Goal: Task Accomplishment & Management: Complete application form

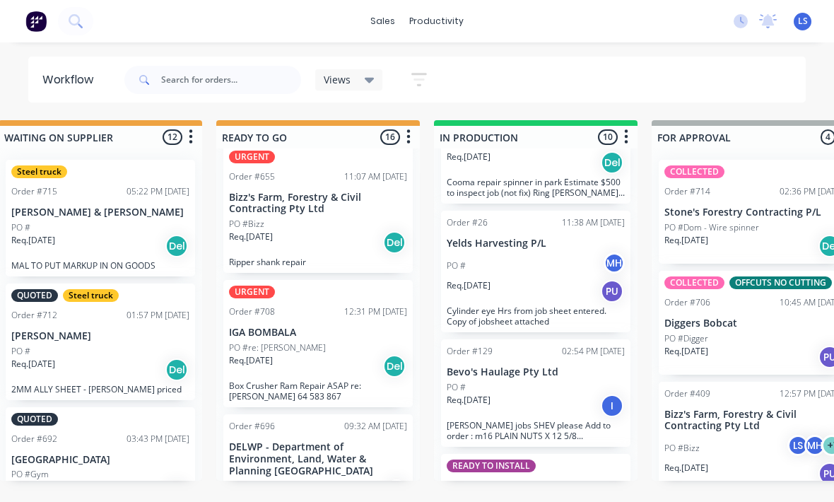
scroll to position [0, 387]
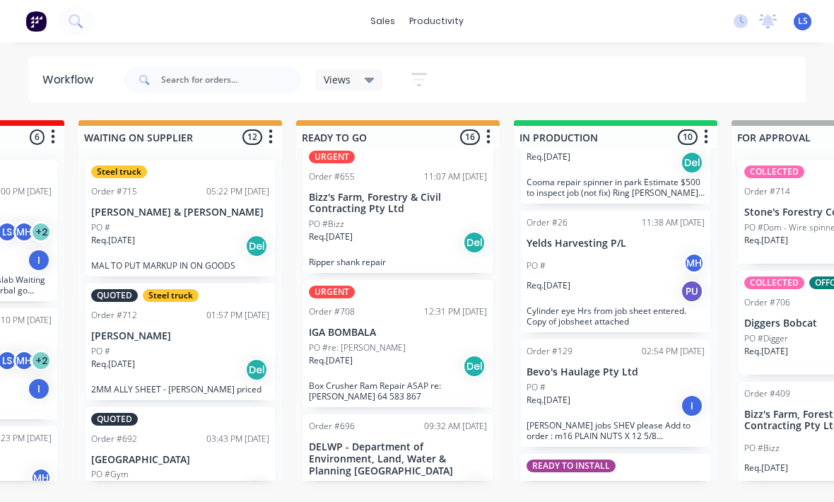
click at [201, 265] on p "MAL TO PUT MARKUP IN ON GOODS" at bounding box center [180, 265] width 178 height 11
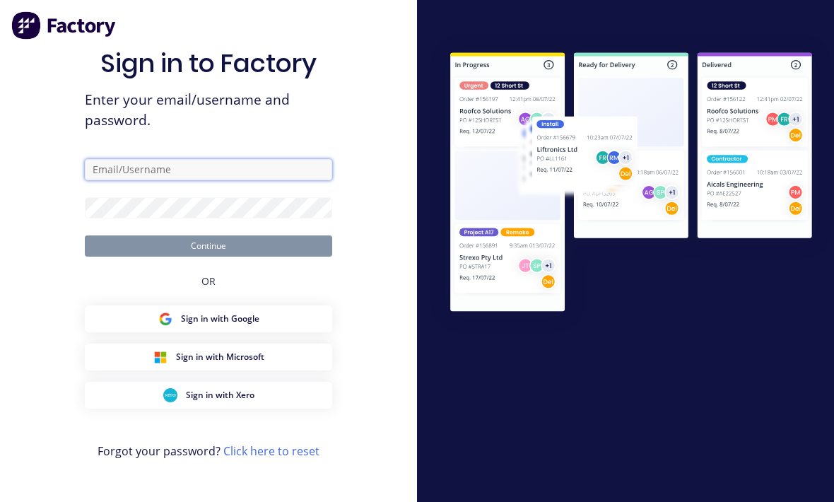
click at [283, 180] on input "text" at bounding box center [208, 169] width 247 height 21
type input "[EMAIL_ADDRESS][DOMAIN_NAME]"
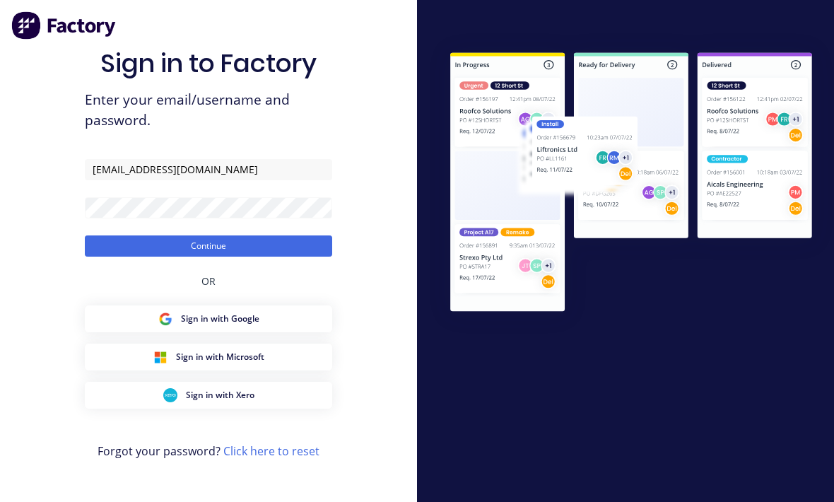
click at [209, 257] on button "Continue" at bounding box center [208, 245] width 247 height 21
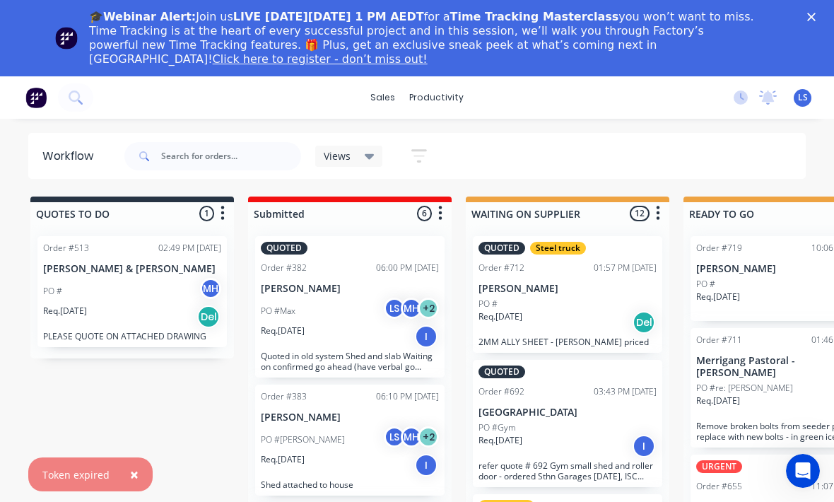
click at [579, 5] on div "🎓Webinar Alert: Join us LIVE [DATE][DATE] 1 PM AEDT for a Time Tracking Masterc…" at bounding box center [417, 38] width 834 height 76
click at [579, 6] on div "🎓Webinar Alert: Join us LIVE [DATE][DATE] 1 PM AEDT for a Time Tracking Masterc…" at bounding box center [417, 38] width 834 height 65
click at [579, 23] on div "🎓Webinar Alert: Join us LIVE [DATE][DATE] 1 PM AEDT for a Time Tracking Masterc…" at bounding box center [417, 38] width 834 height 65
click at [579, 20] on polygon "Close" at bounding box center [811, 17] width 8 height 8
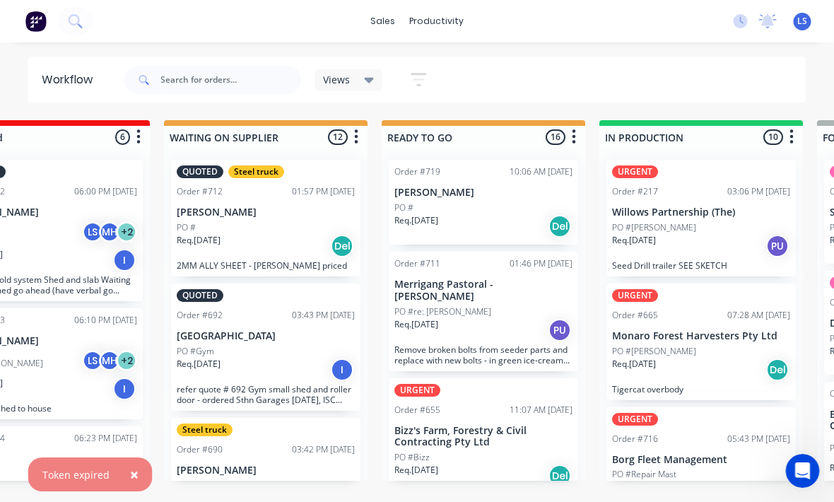
click at [506, 217] on div "Req. [DATE] Del" at bounding box center [484, 226] width 178 height 24
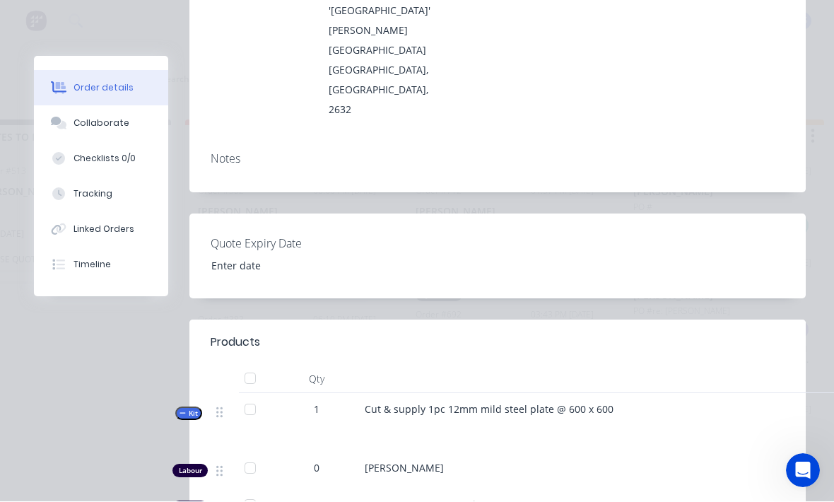
scroll to position [1, 63]
click at [125, 199] on button "Tracking" at bounding box center [101, 194] width 134 height 35
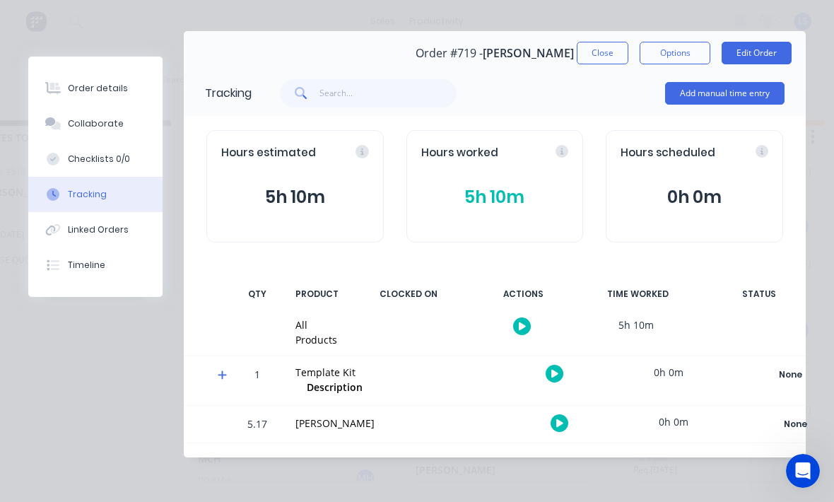
scroll to position [0, 0]
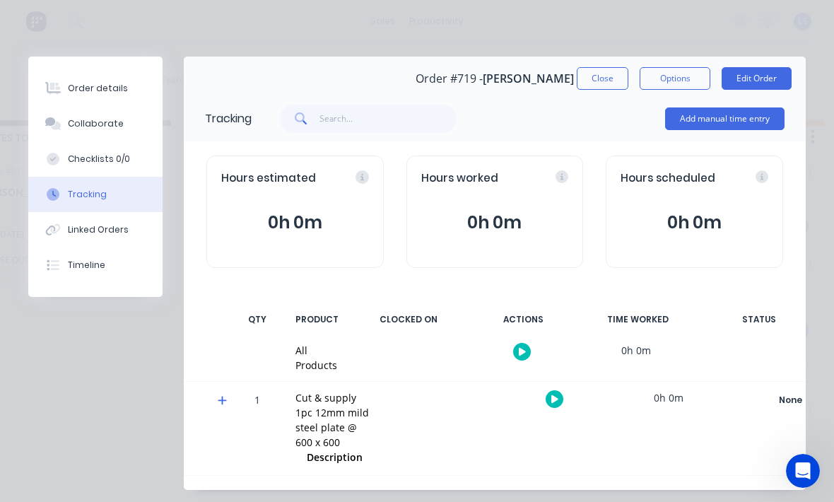
click at [579, 119] on button "Add manual time entry" at bounding box center [724, 118] width 119 height 23
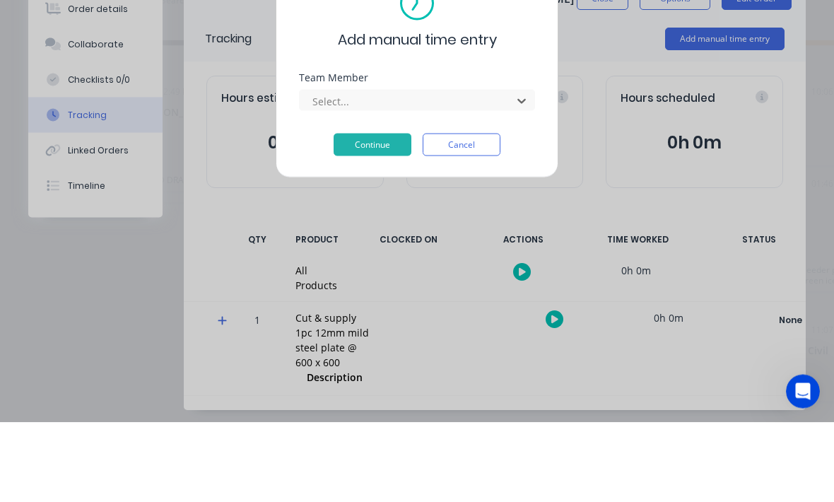
scroll to position [95, 0]
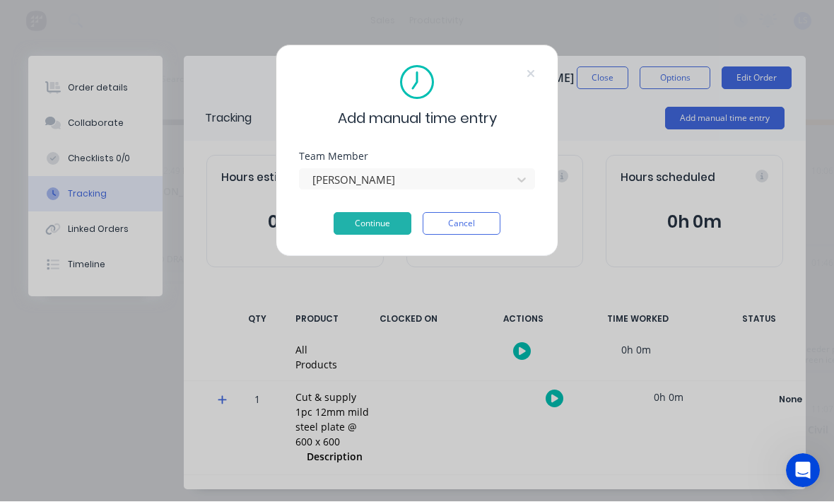
click at [383, 229] on button "Continue" at bounding box center [373, 224] width 78 height 23
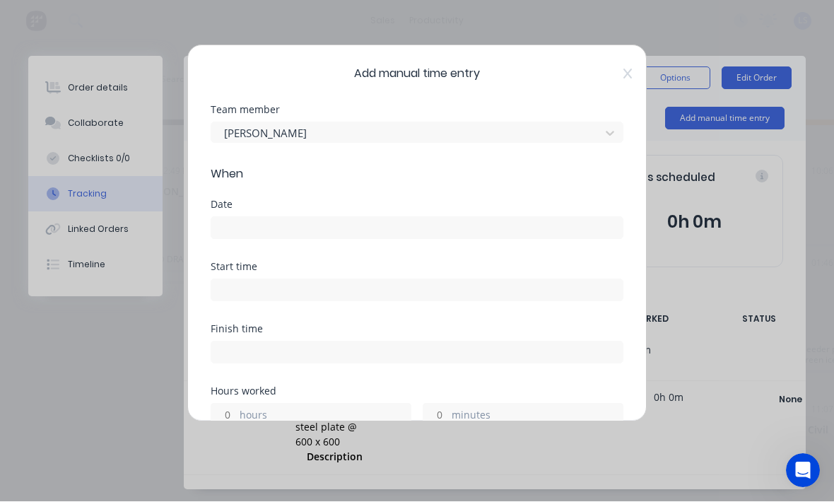
click at [474, 247] on div "Date" at bounding box center [417, 231] width 413 height 62
click at [571, 218] on input at bounding box center [416, 228] width 411 height 21
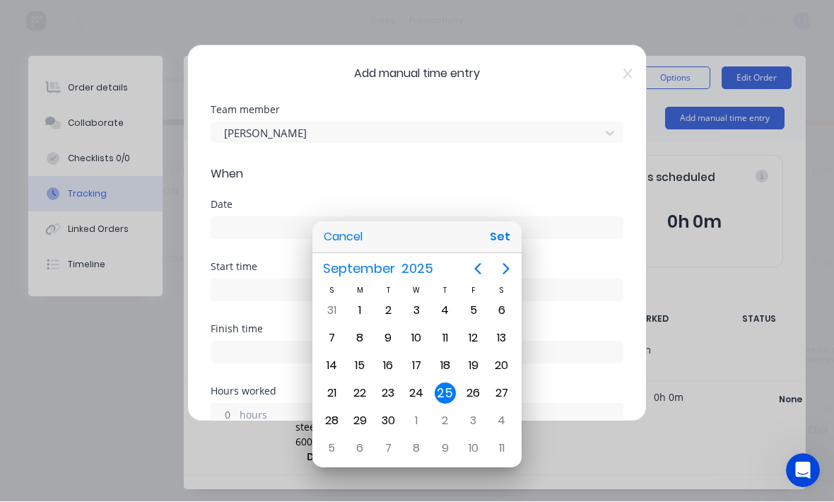
click at [500, 243] on button "Set" at bounding box center [500, 237] width 32 height 25
type input "[DATE]"
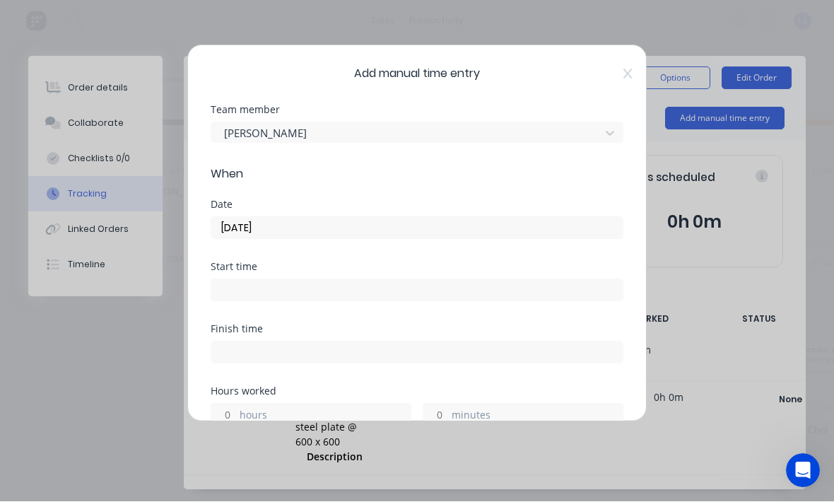
click at [520, 287] on input at bounding box center [416, 290] width 411 height 21
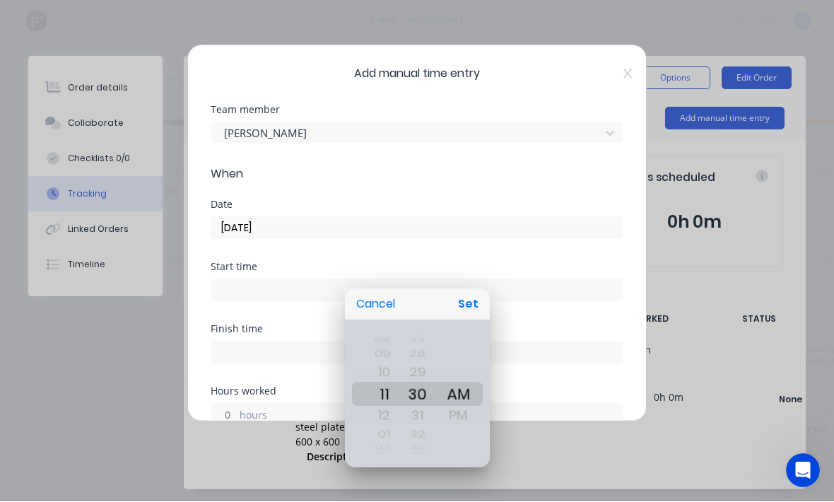
click at [470, 306] on button "Set" at bounding box center [468, 304] width 32 height 25
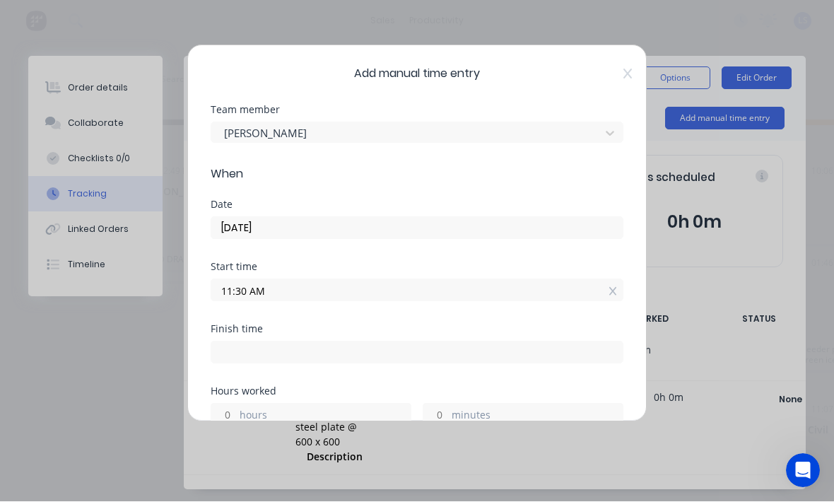
click at [445, 286] on input "11:30 AM" at bounding box center [416, 290] width 411 height 21
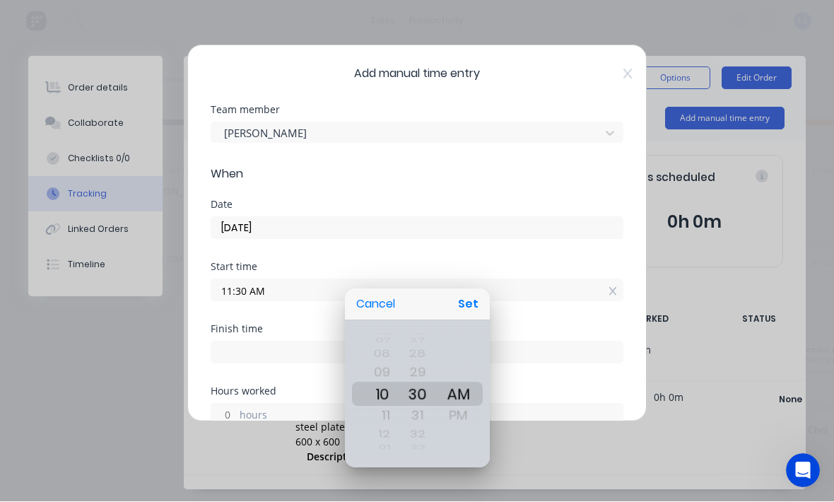
click at [485, 336] on div "06 07 08 09 10 11 12 01 02 03 04 05 06 07 08 09 10 11 12 01 02 03 04 05 06 07 0…" at bounding box center [417, 394] width 145 height 147
click at [479, 301] on button "Set" at bounding box center [468, 304] width 32 height 25
type input "10:30 AM"
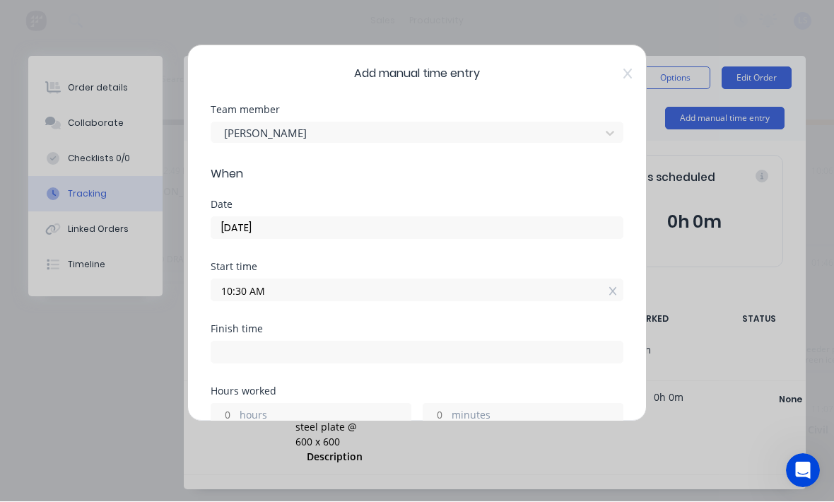
click at [486, 415] on label "minutes" at bounding box center [537, 417] width 171 height 18
click at [448, 415] on input "minutes" at bounding box center [435, 414] width 25 height 21
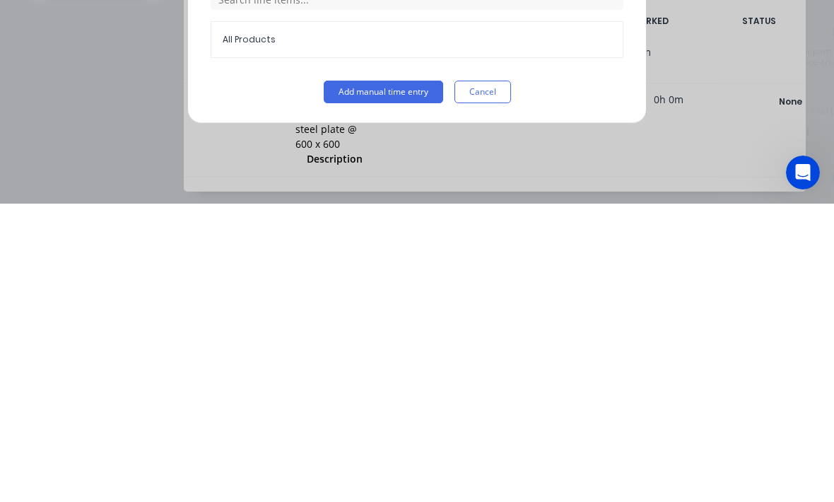
scroll to position [579, 0]
type input "30"
click at [368, 379] on button "Add manual time entry" at bounding box center [383, 390] width 119 height 23
type input "11:00 AM"
type input "0"
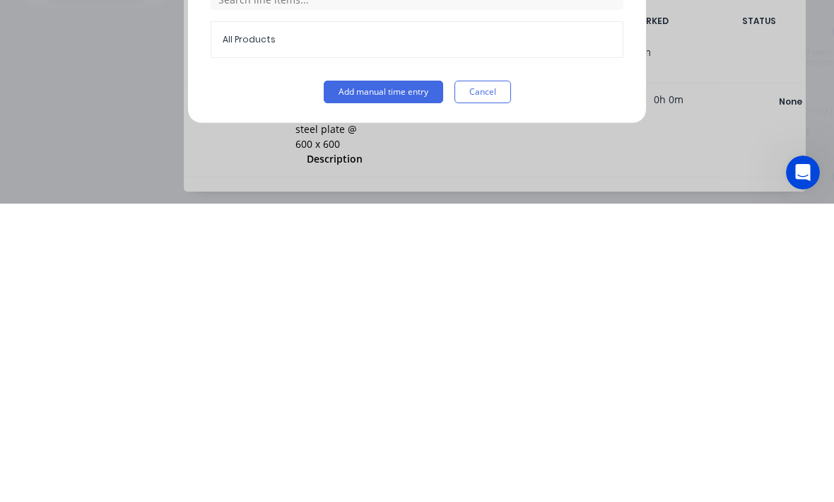
type input "29"
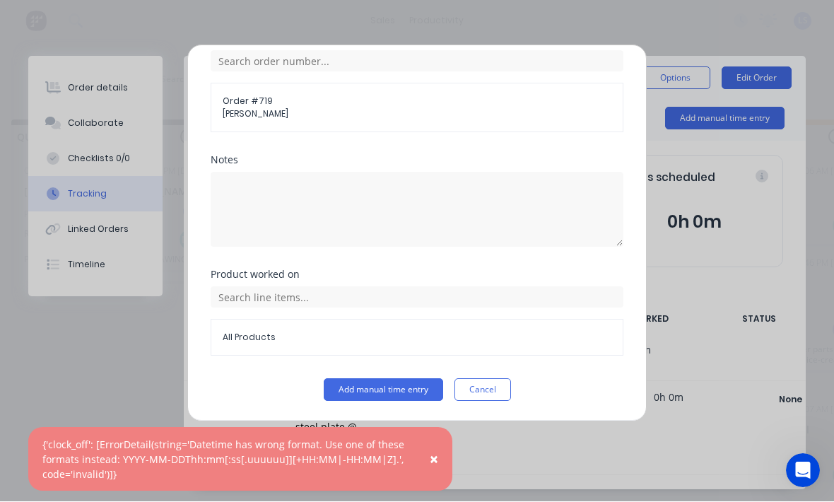
click at [401, 392] on button "Add manual time entry" at bounding box center [383, 390] width 119 height 23
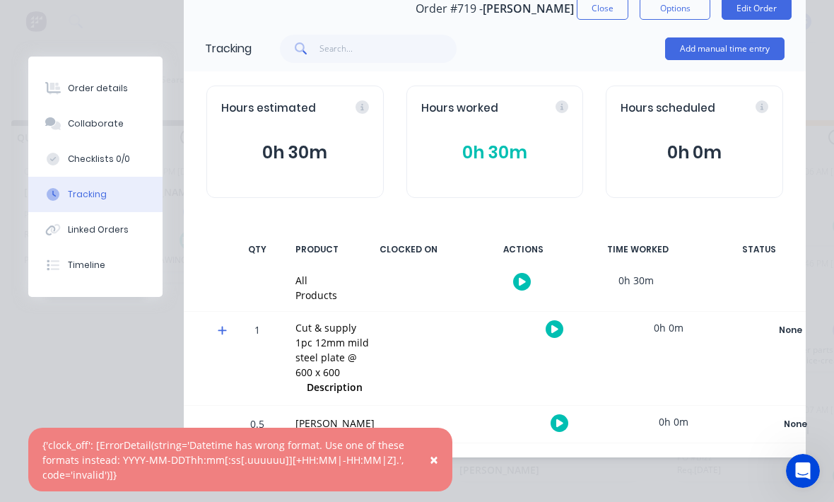
scroll to position [80, 0]
click at [117, 82] on div "Order details" at bounding box center [98, 88] width 60 height 13
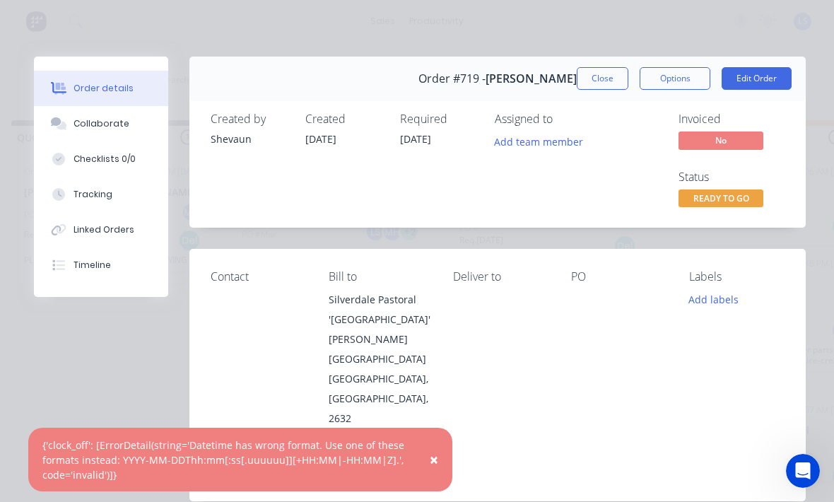
scroll to position [0, 0]
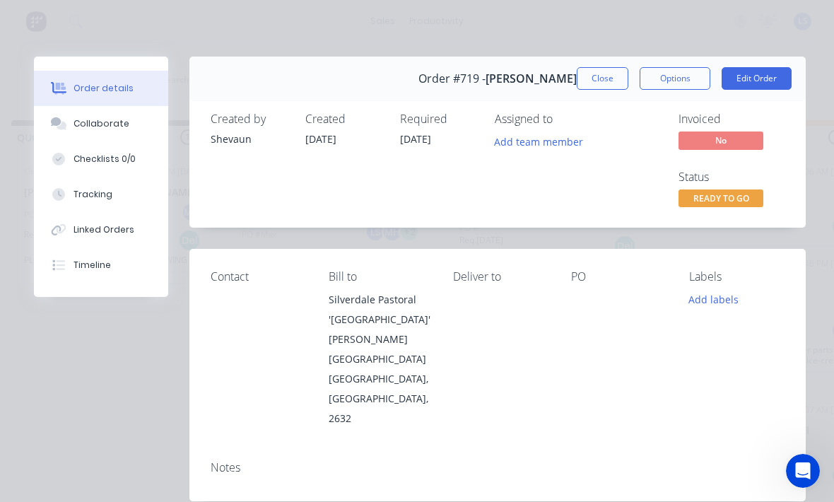
click at [579, 205] on span "READY TO GO" at bounding box center [721, 198] width 85 height 18
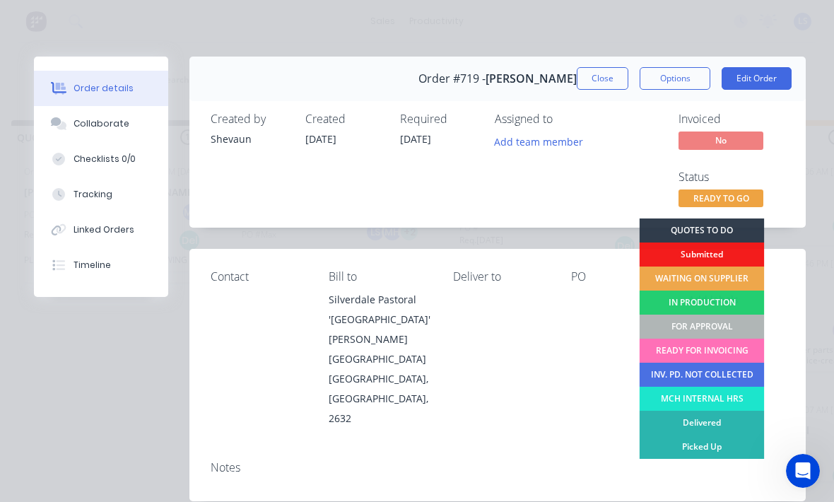
click at [579, 330] on div "FOR APPROVAL" at bounding box center [702, 327] width 125 height 24
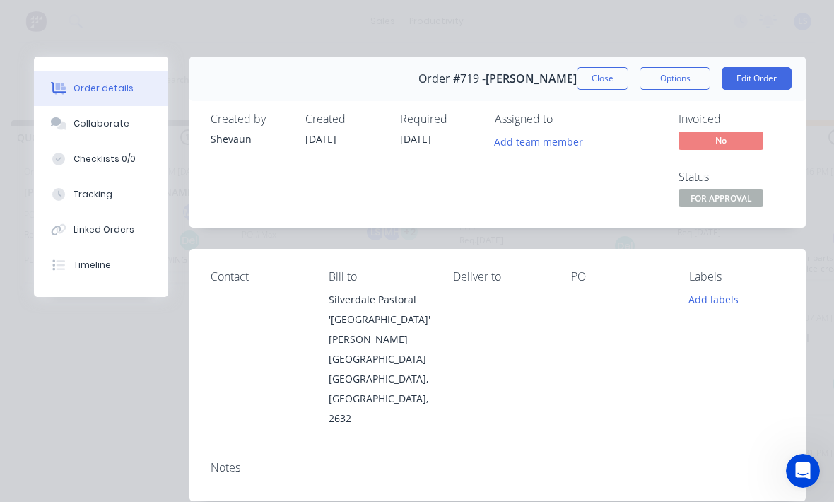
click at [579, 69] on button "Close" at bounding box center [603, 78] width 52 height 23
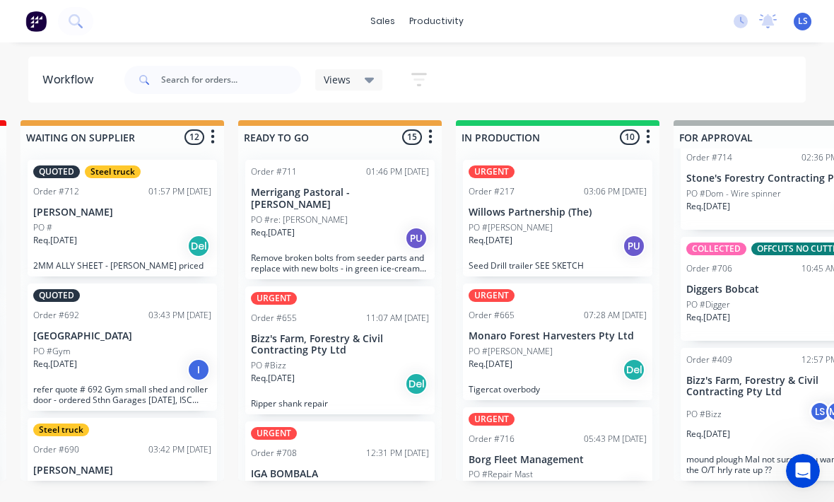
scroll to position [25, 448]
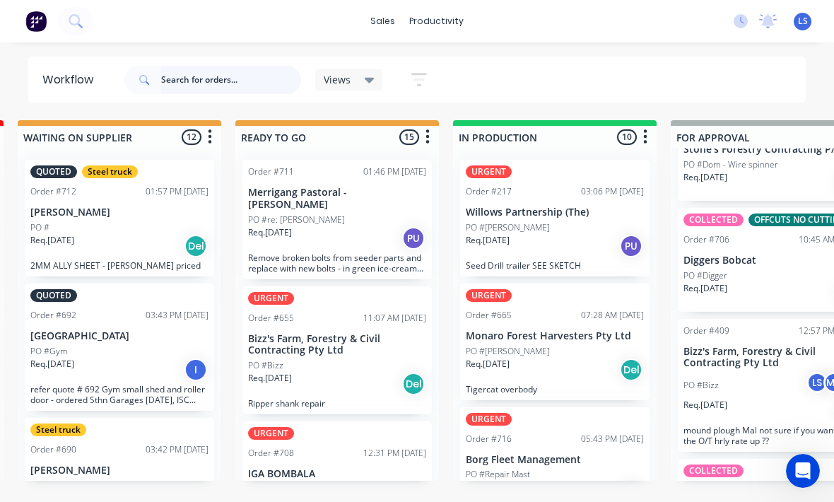
click at [233, 81] on input "text" at bounding box center [231, 80] width 140 height 28
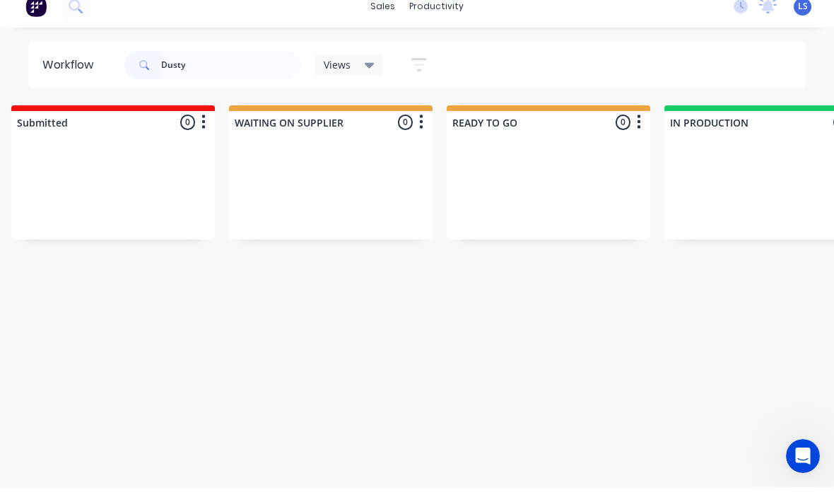
scroll to position [18, 317]
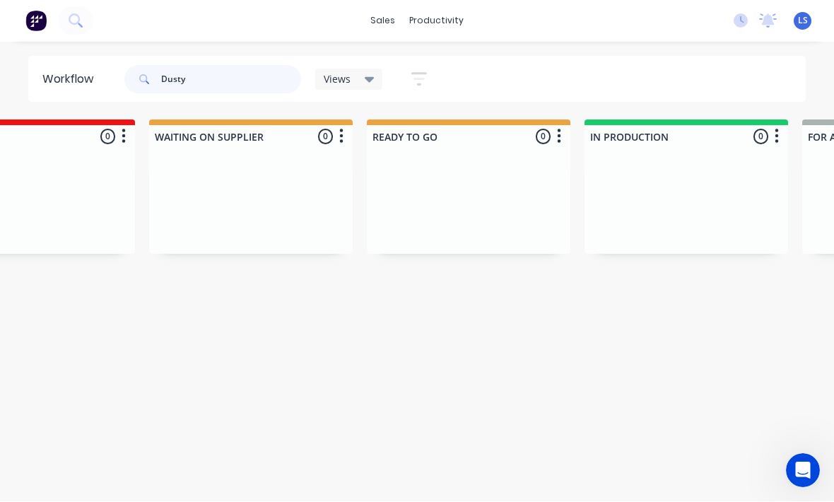
type input "Dusty"
click at [75, 23] on icon at bounding box center [75, 20] width 13 height 13
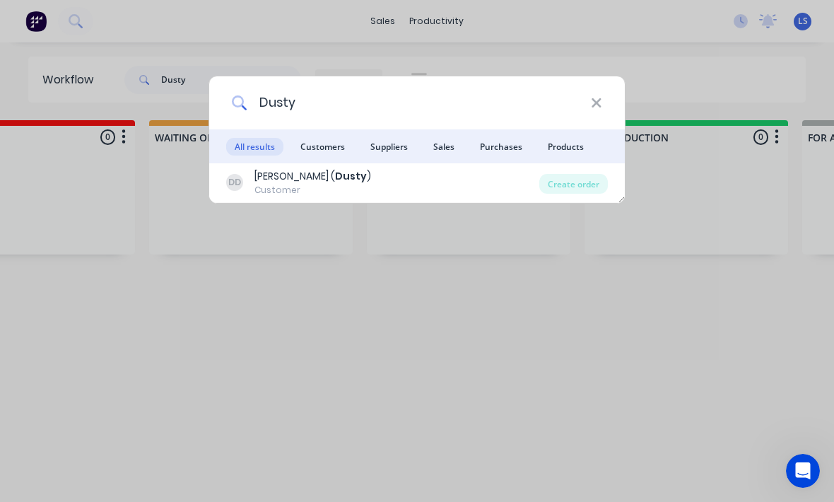
type input "Dusty"
click at [573, 180] on div "Create order" at bounding box center [573, 184] width 69 height 20
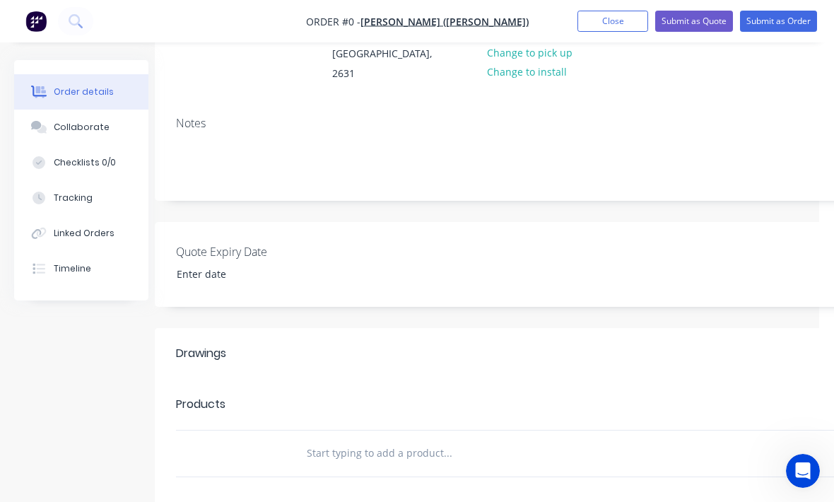
scroll to position [175, 15]
click at [317, 438] on input "text" at bounding box center [447, 452] width 283 height 28
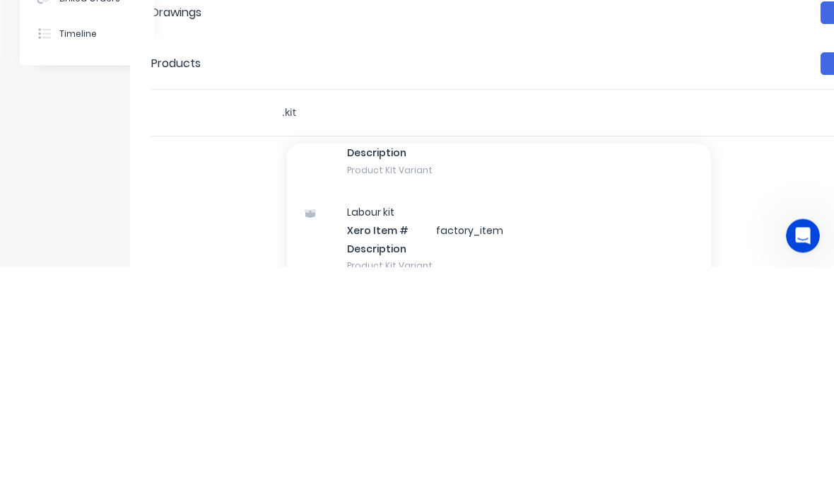
scroll to position [93, 0]
type input ".kit"
click at [358, 426] on div "Labour kit Xero Item # factory_item Description Product Kit Variant" at bounding box center [499, 473] width 424 height 95
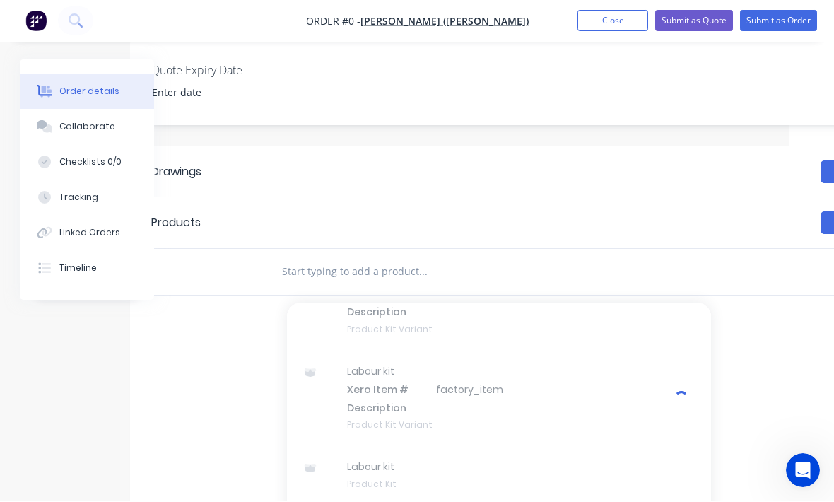
scroll to position [338, 45]
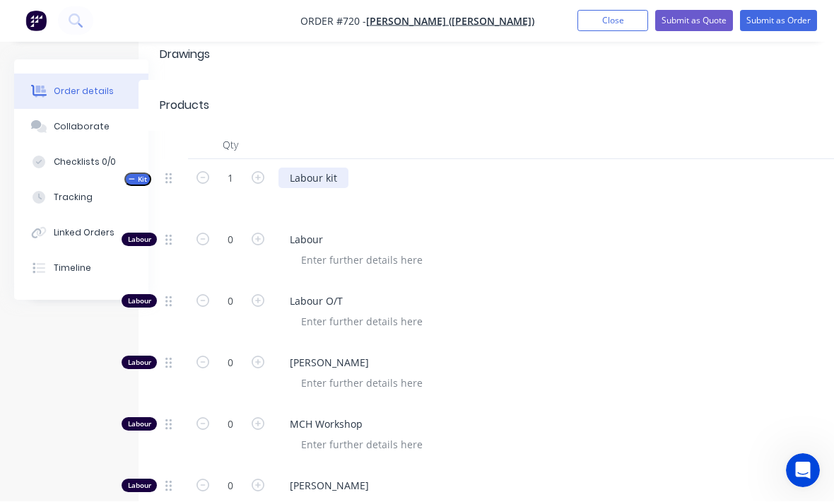
click at [319, 168] on div "Labour kit" at bounding box center [314, 178] width 70 height 20
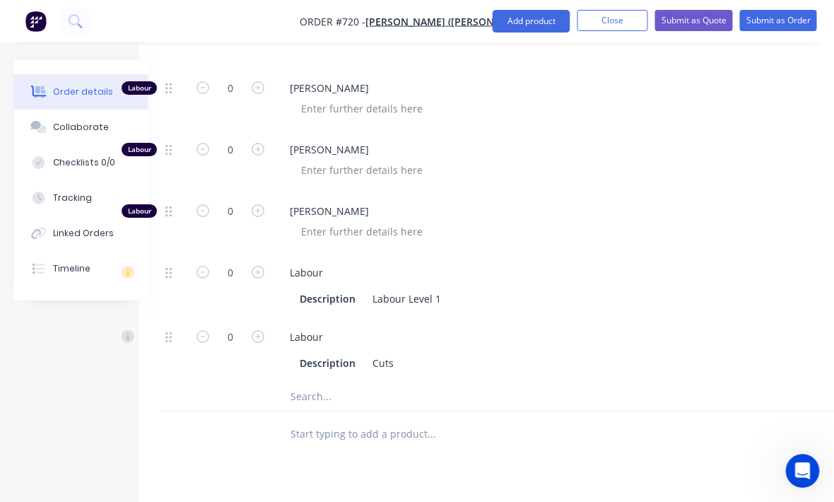
scroll to position [867, 30]
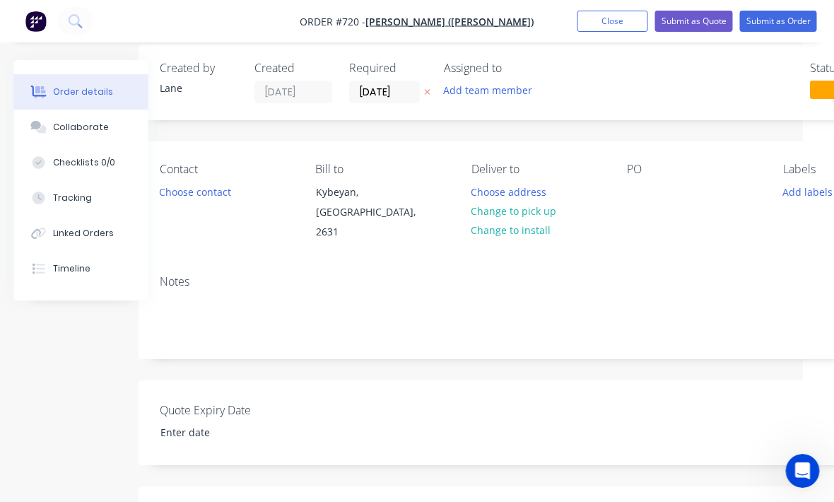
click at [528, 214] on button "Change to pick up" at bounding box center [514, 210] width 100 height 19
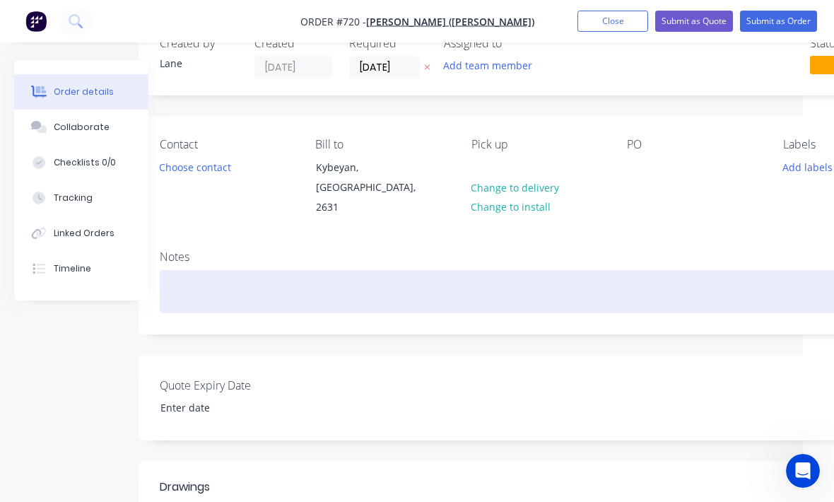
click at [335, 296] on div at bounding box center [538, 291] width 756 height 43
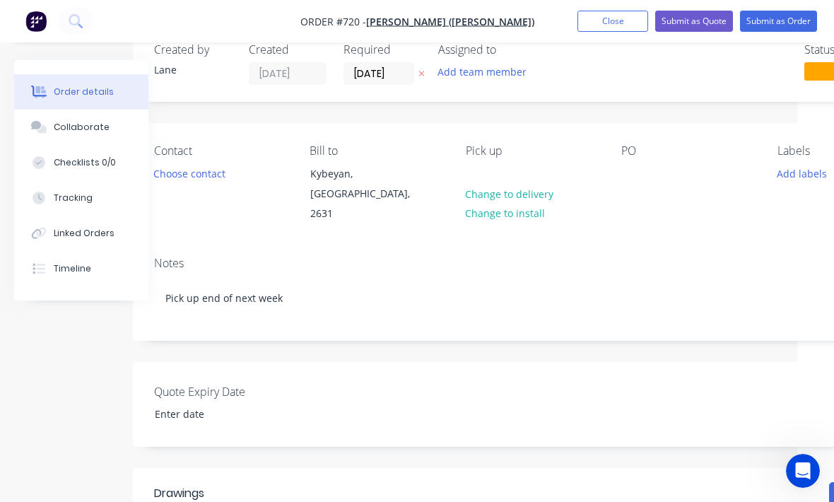
scroll to position [0, 36]
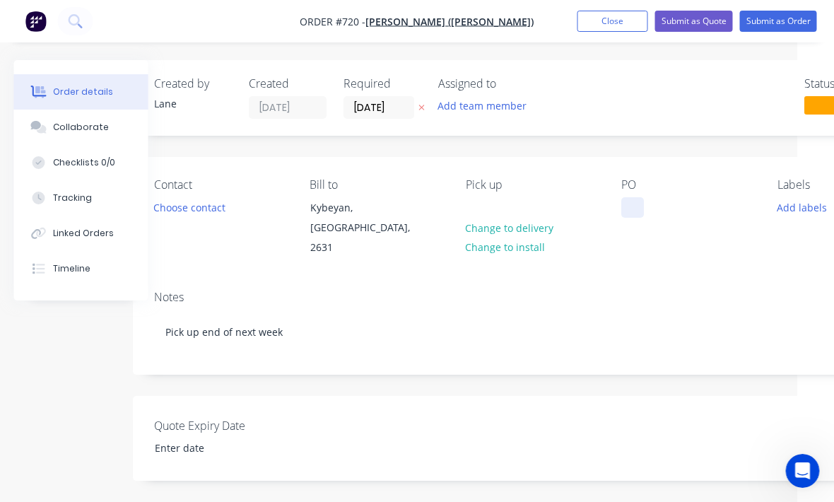
click at [579, 209] on div at bounding box center [633, 207] width 23 height 20
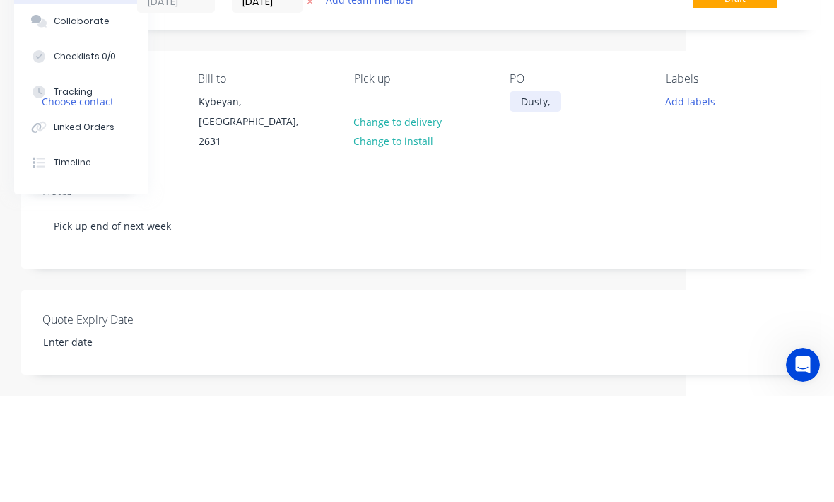
scroll to position [105, 148]
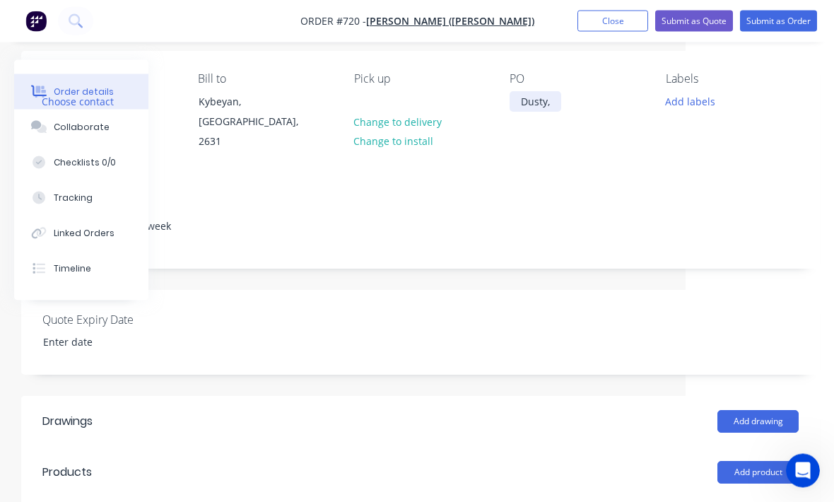
click at [541, 93] on div "Dusty," at bounding box center [536, 102] width 52 height 20
click at [553, 103] on div "Dusty," at bounding box center [536, 102] width 52 height 20
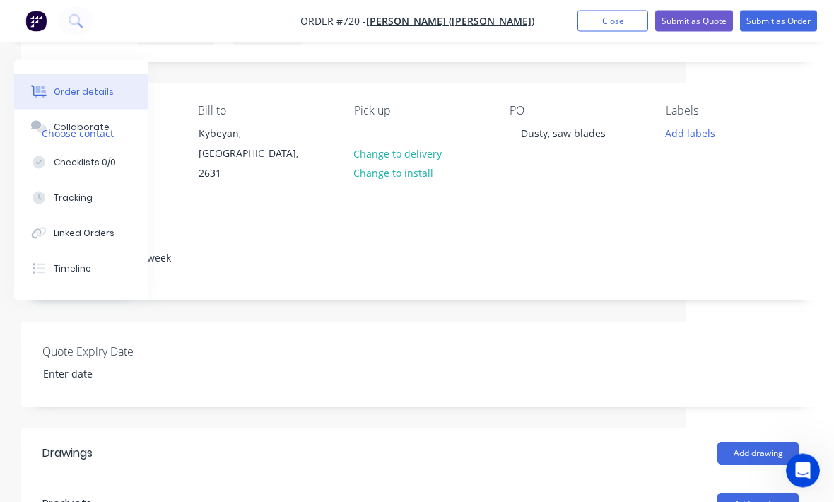
click at [579, 141] on button "Add labels" at bounding box center [689, 133] width 65 height 19
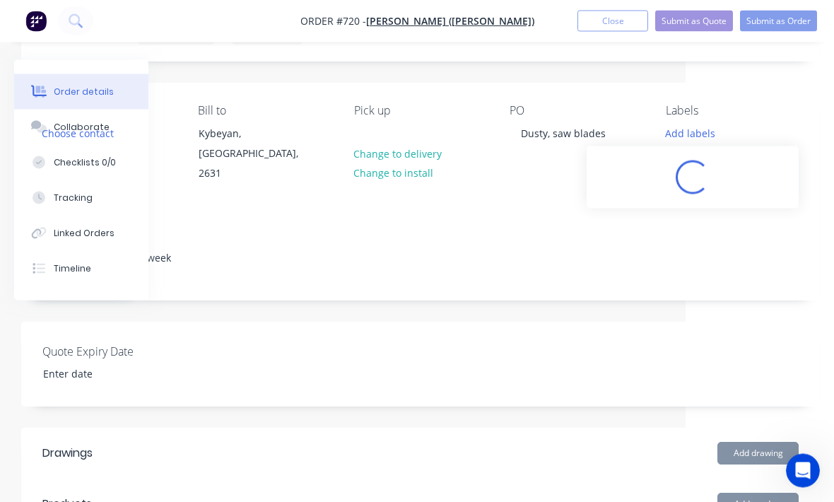
scroll to position [74, 148]
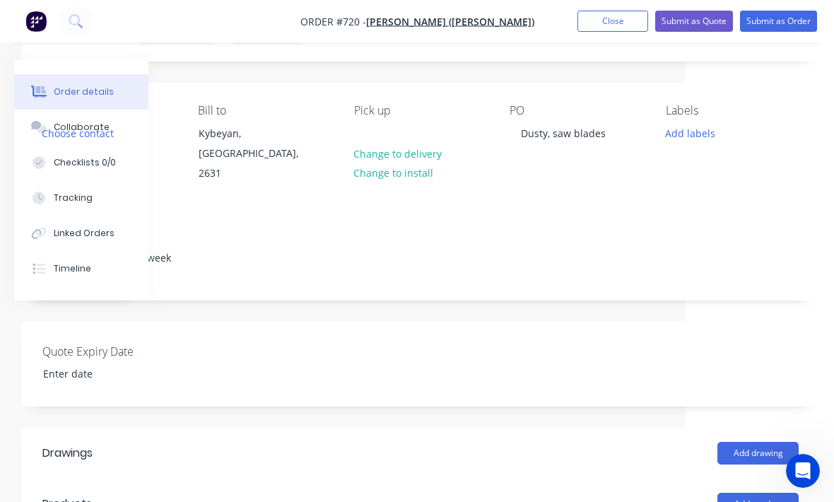
click at [579, 120] on div "Contact Choose contact [PERSON_NAME] to Kybeyan, [GEOGRAPHIC_DATA], 2631 Pick u…" at bounding box center [420, 144] width 799 height 122
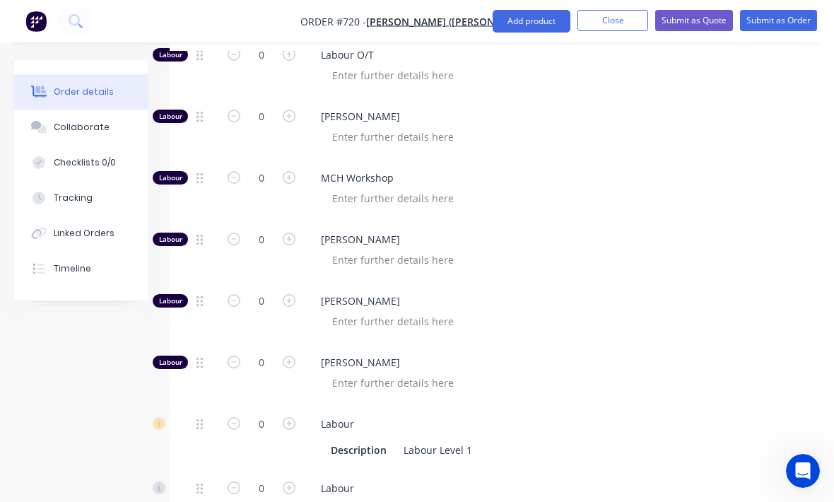
scroll to position [718, 0]
click at [258, 107] on input "0" at bounding box center [261, 117] width 37 height 21
type input ".5"
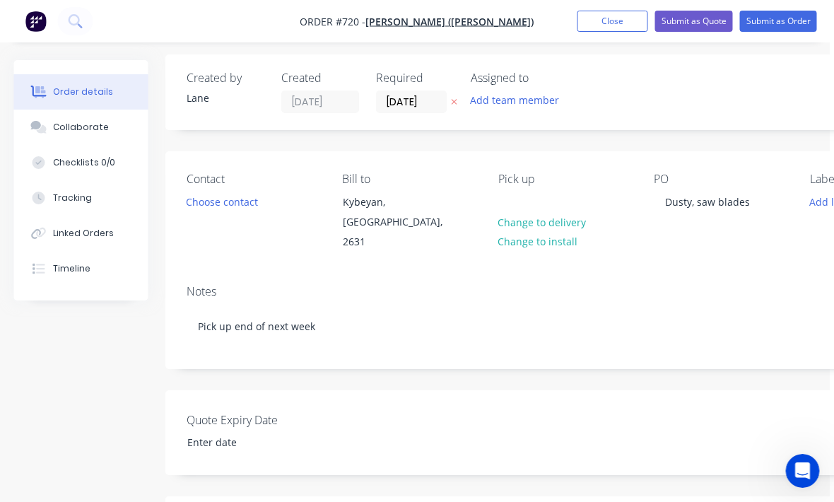
scroll to position [4, 4]
click at [105, 136] on button "Collaborate" at bounding box center [81, 127] width 134 height 35
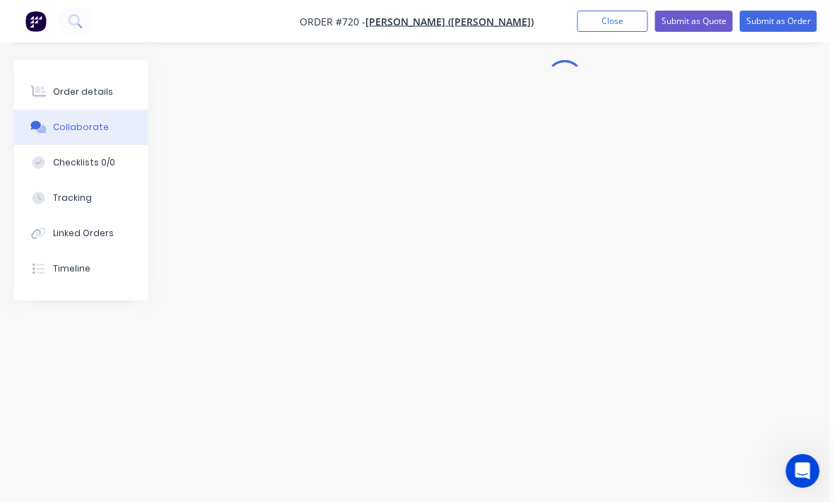
scroll to position [4, 4]
click at [72, 211] on button "Tracking" at bounding box center [81, 197] width 134 height 35
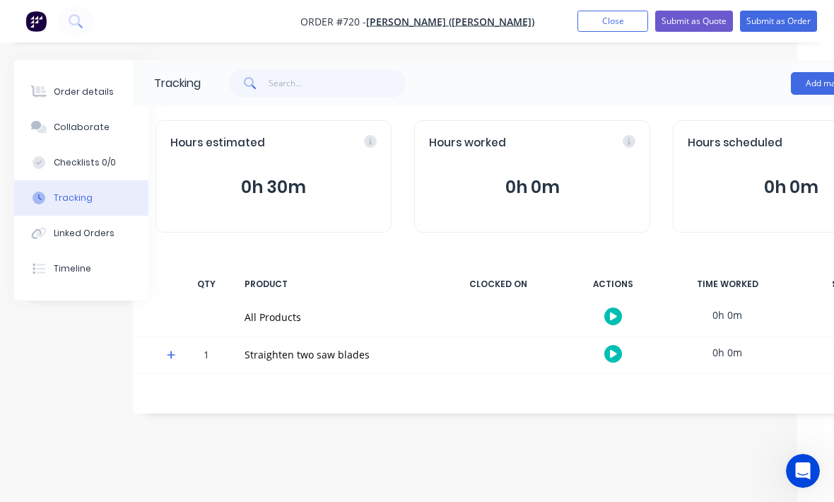
scroll to position [4, 37]
click at [579, 83] on button "Add manual time entry" at bounding box center [849, 83] width 119 height 23
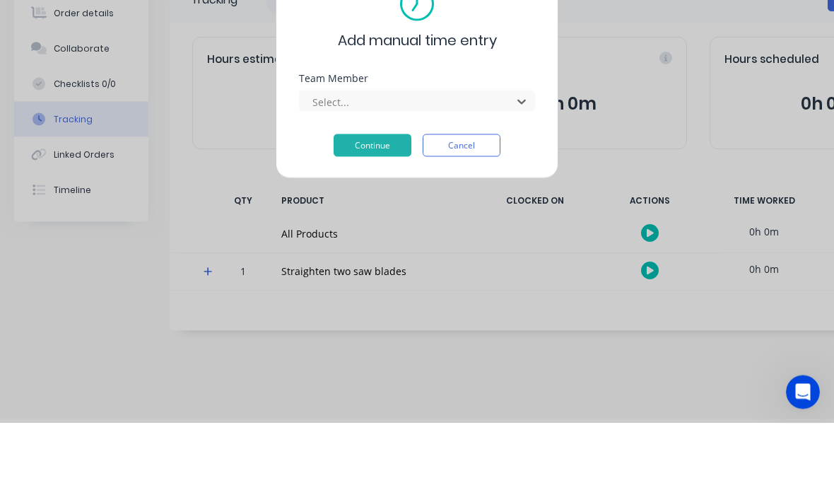
scroll to position [110, 0]
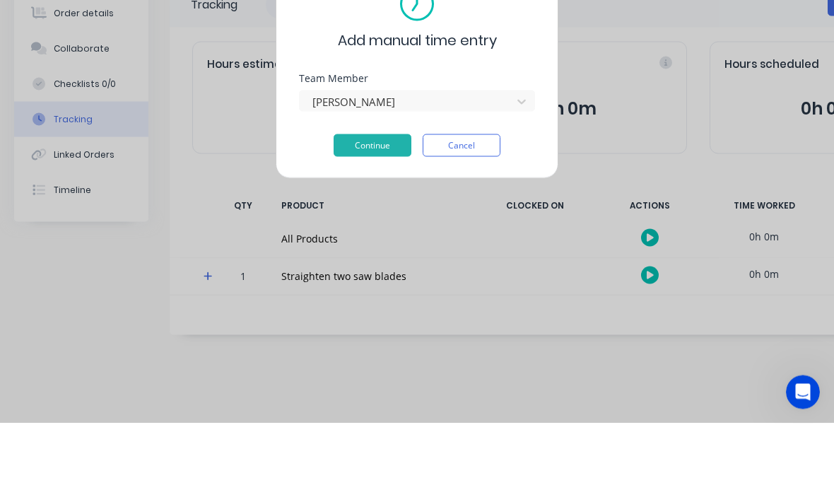
scroll to position [47, 0]
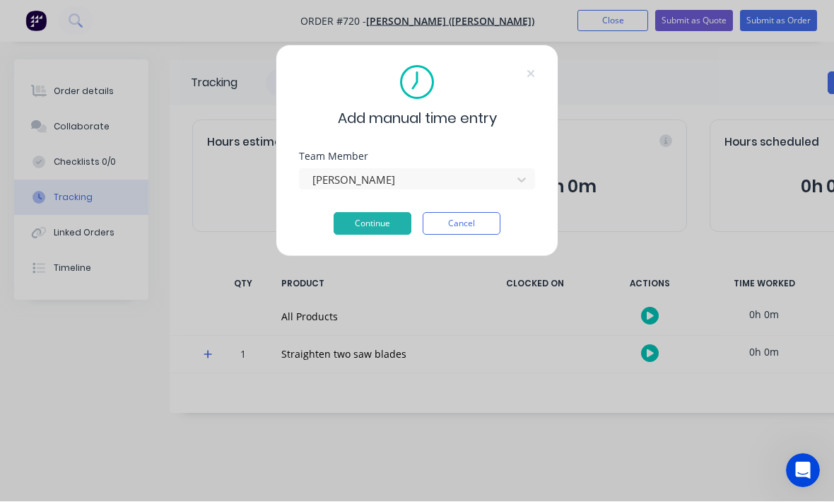
click at [374, 245] on div "Add manual time entry Team Member [PERSON_NAME] Continue Cancel" at bounding box center [417, 151] width 283 height 212
click at [381, 233] on button "Continue" at bounding box center [373, 224] width 78 height 23
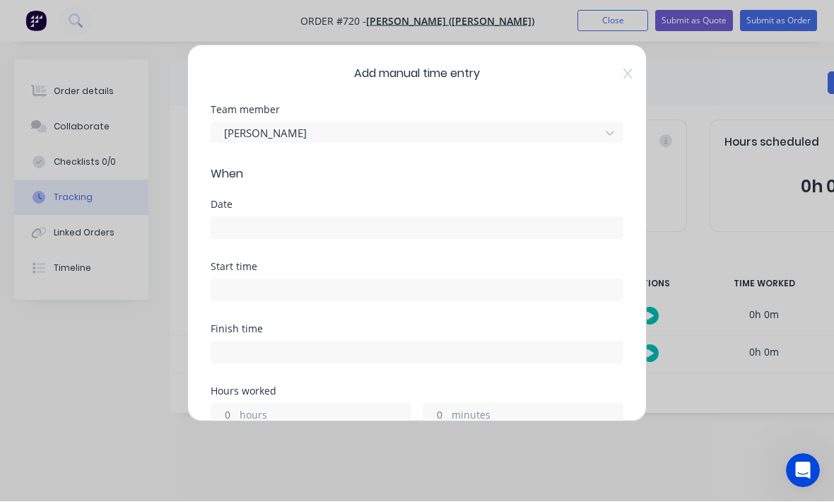
click at [579, 76] on div "Add manual time entry Team member [PERSON_NAME] When Date Start time Finish tim…" at bounding box center [416, 233] width 459 height 377
click at [579, 77] on icon at bounding box center [627, 74] width 8 height 10
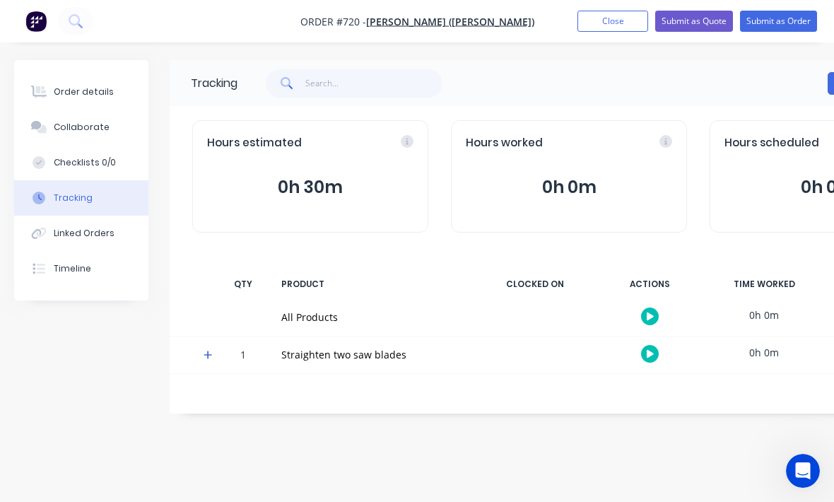
click at [579, 120] on div "Hours worked 0h 0m" at bounding box center [569, 176] width 236 height 112
click at [118, 93] on button "Order details" at bounding box center [81, 91] width 134 height 35
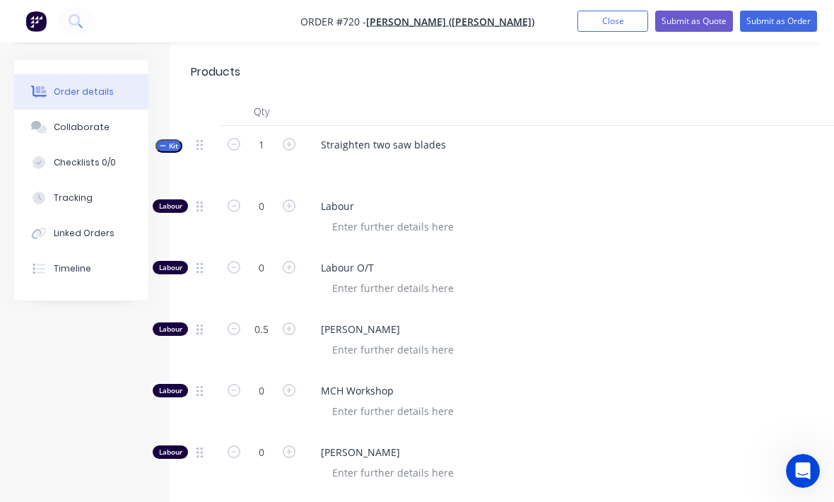
scroll to position [518, 0]
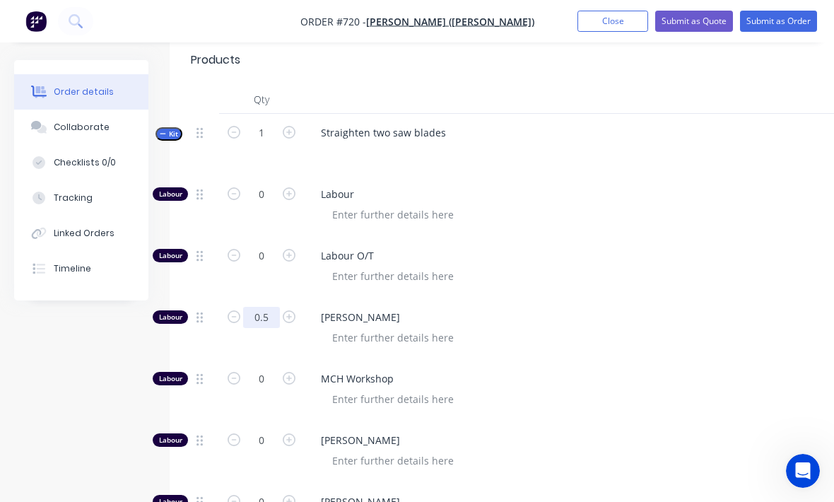
click at [254, 310] on input "0.5" at bounding box center [261, 317] width 37 height 21
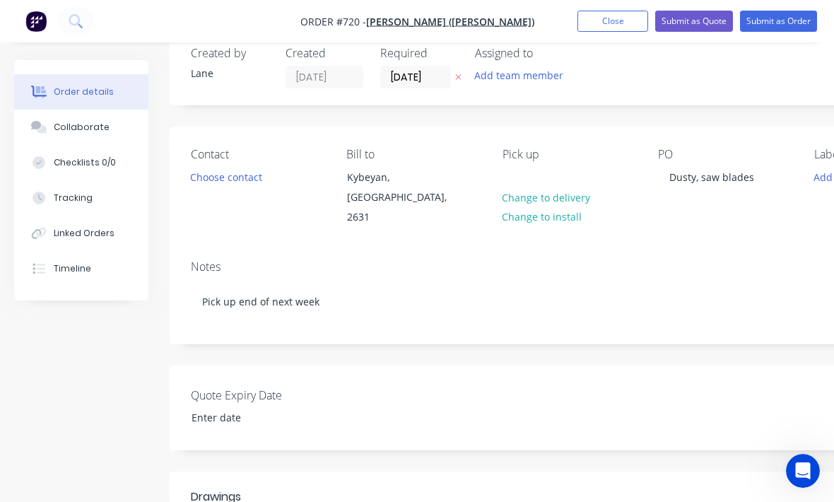
scroll to position [0, 0]
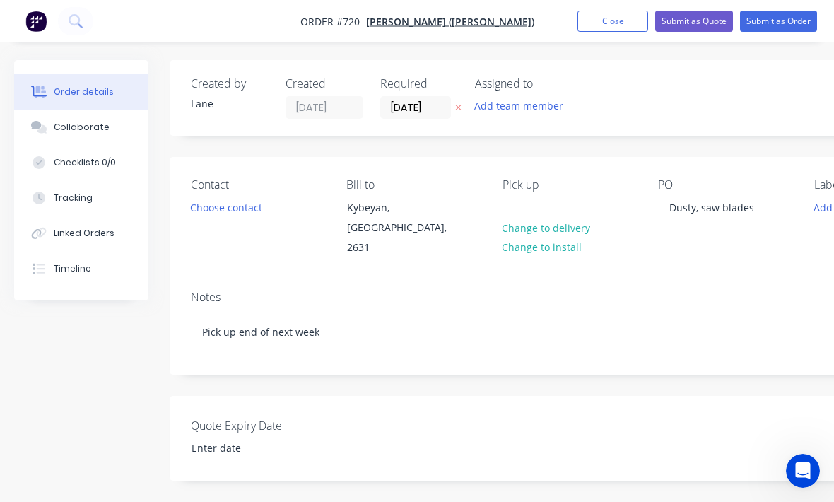
type input "0"
click at [579, 30] on button "Submit as Order" at bounding box center [778, 21] width 77 height 21
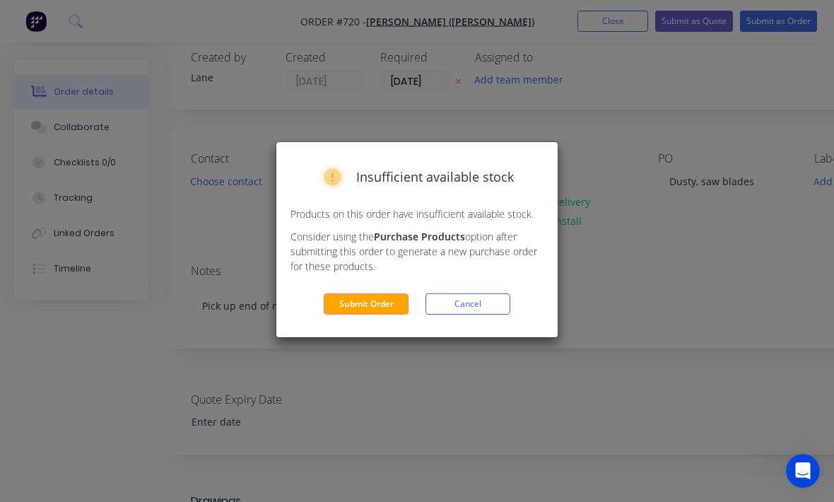
scroll to position [30, 0]
click at [385, 305] on button "Submit Order" at bounding box center [366, 303] width 85 height 21
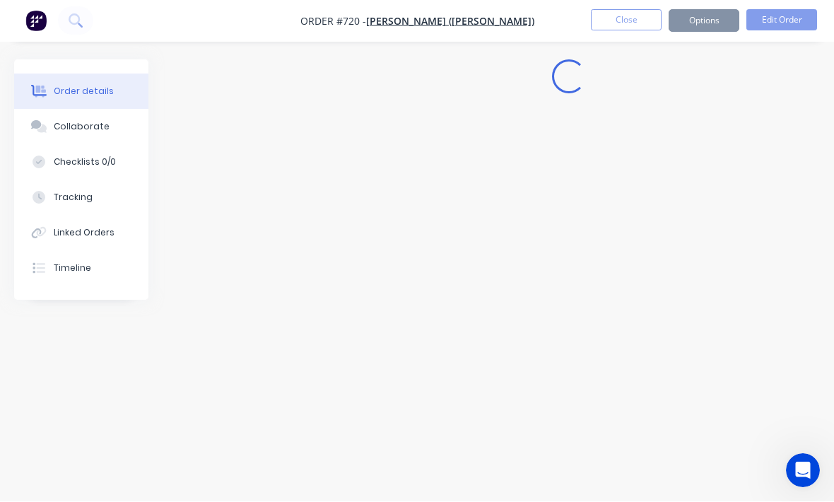
scroll to position [1, 0]
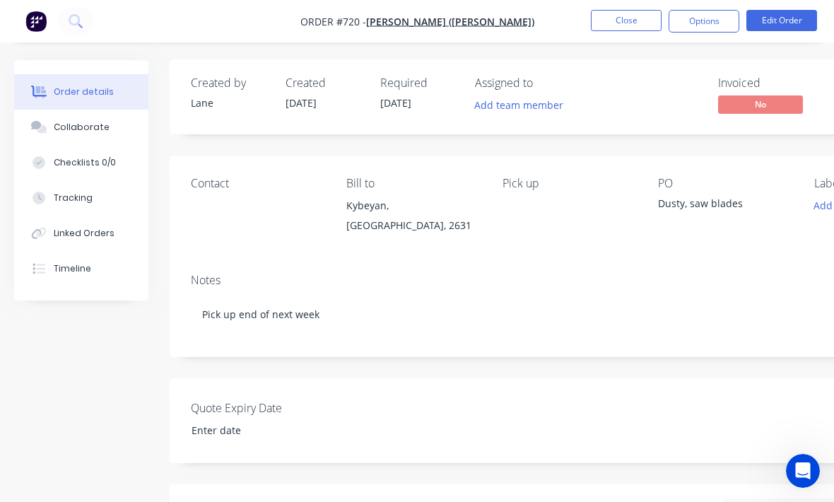
click at [579, 109] on span "No" at bounding box center [760, 104] width 85 height 18
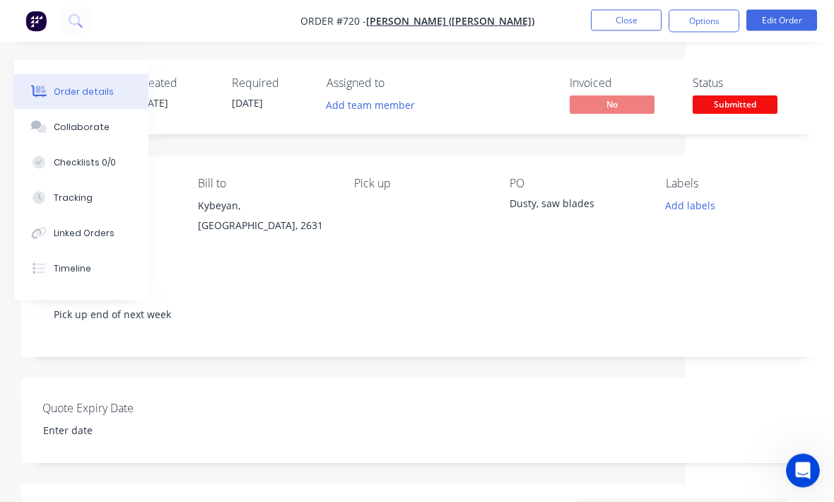
scroll to position [1, 148]
click at [579, 108] on span "Submitted" at bounding box center [735, 104] width 85 height 18
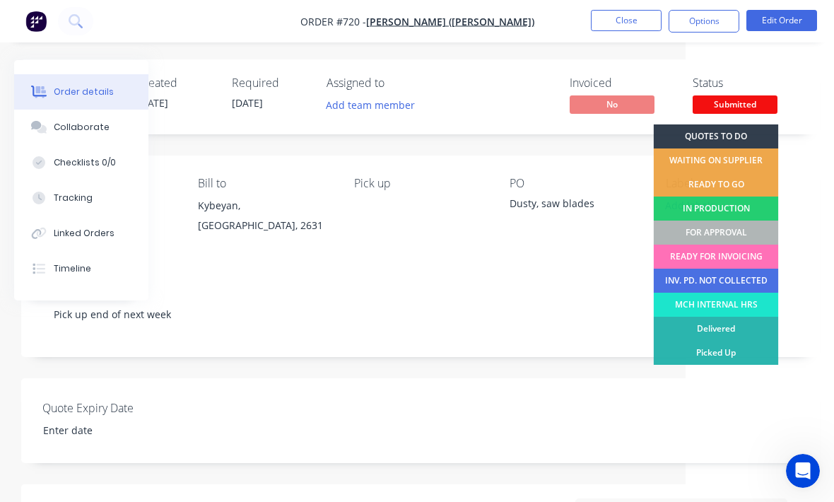
click at [579, 232] on div "FOR APPROVAL" at bounding box center [716, 233] width 125 height 24
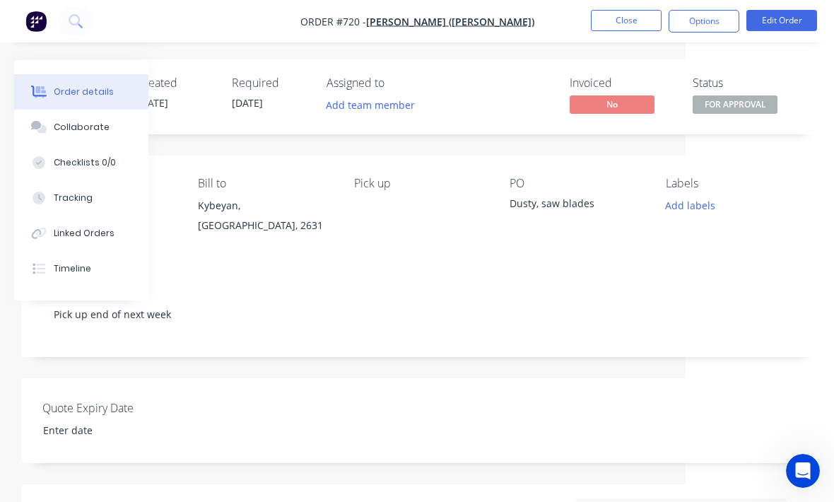
click at [579, 15] on button "Close" at bounding box center [626, 20] width 71 height 21
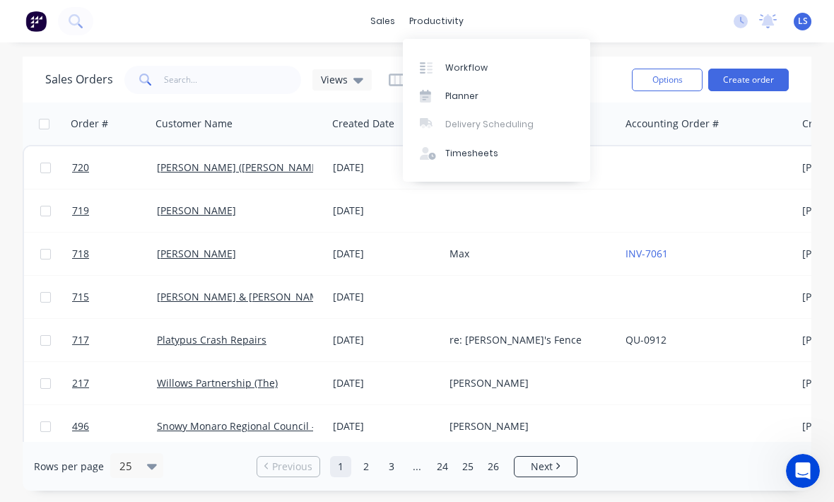
click at [455, 63] on div "Workflow" at bounding box center [466, 67] width 42 height 13
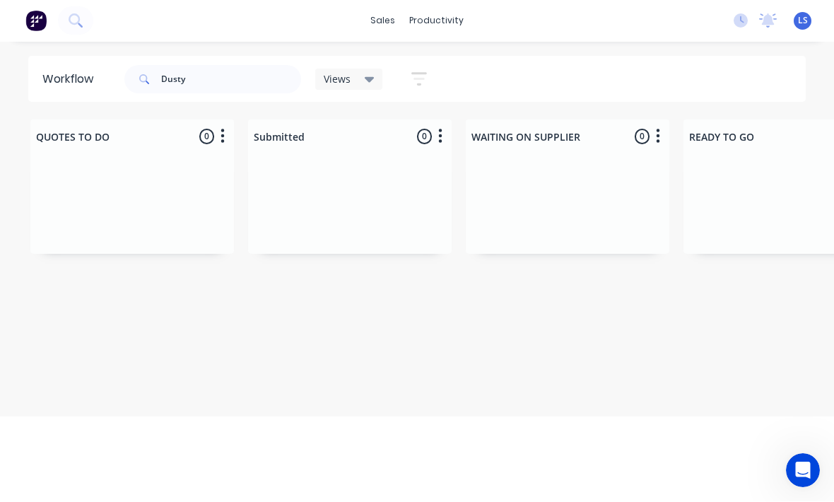
scroll to position [18, 0]
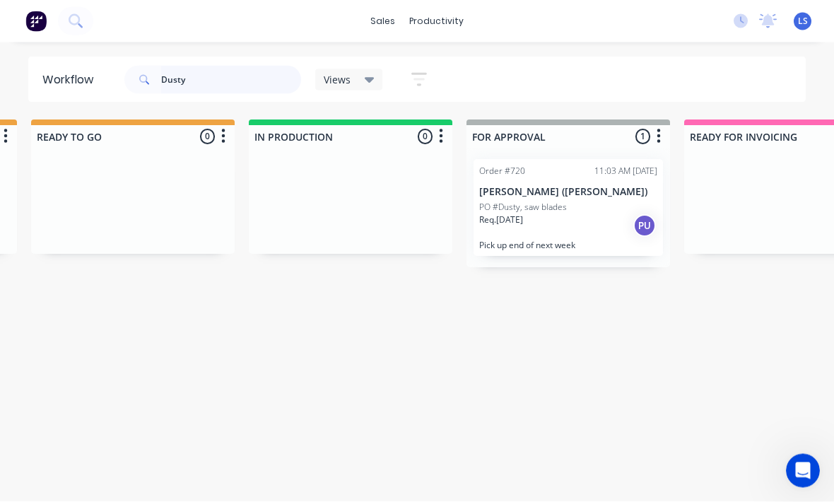
click at [250, 83] on input "Dusty" at bounding box center [231, 80] width 140 height 28
click at [252, 84] on input "Dusty" at bounding box center [231, 80] width 140 height 28
click at [252, 83] on input "Dusty" at bounding box center [231, 80] width 140 height 28
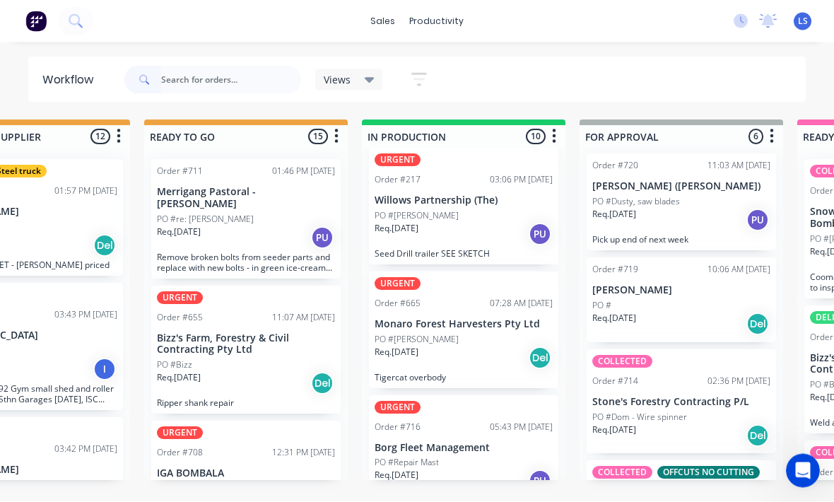
scroll to position [0, 0]
